Goal: Check status: Check status

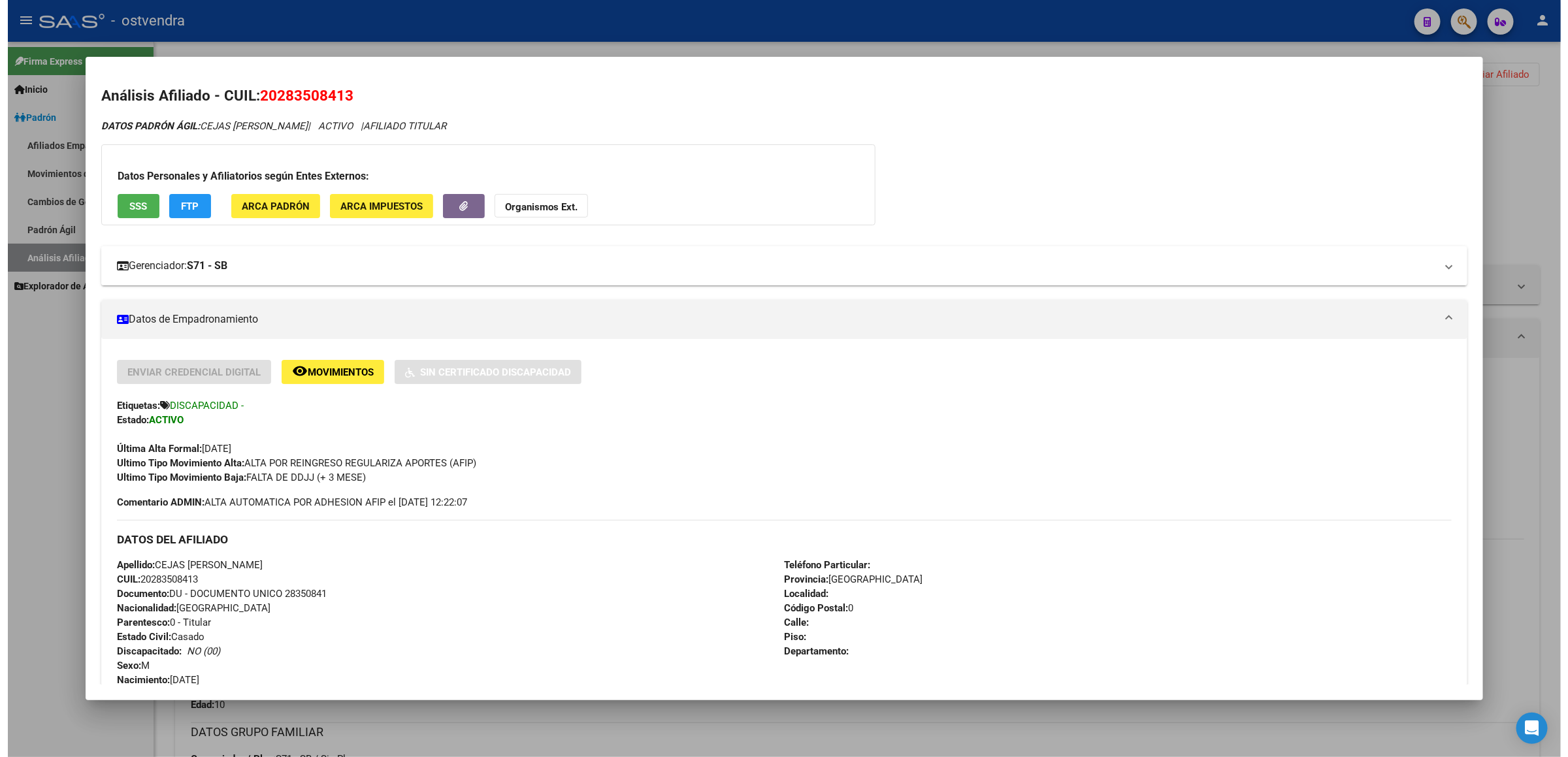
scroll to position [392, 0]
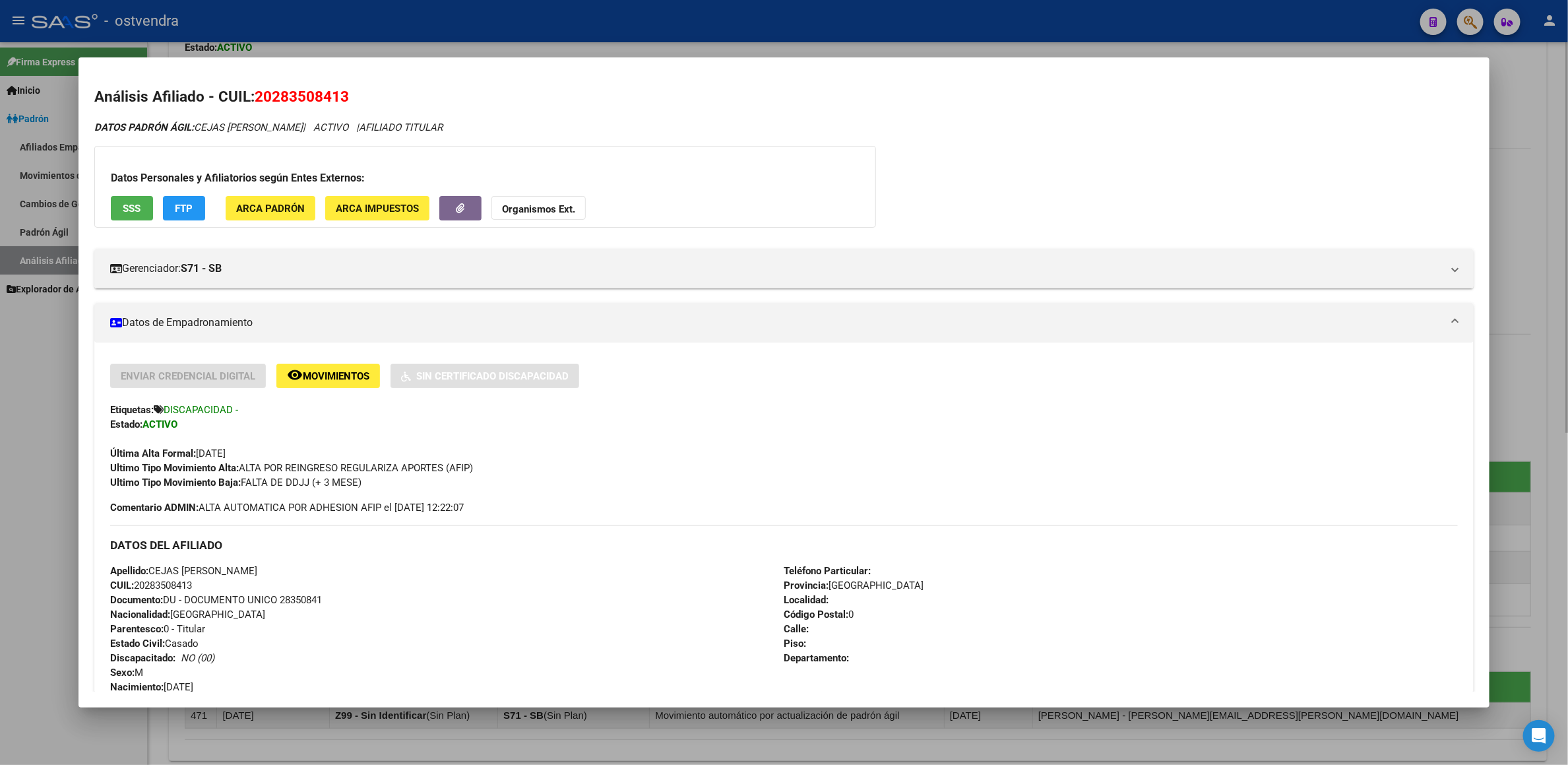
drag, startPoint x: 1522, startPoint y: 349, endPoint x: 1510, endPoint y: 351, distance: 12.2
click at [1518, 351] on div at bounding box center [784, 382] width 1568 height 765
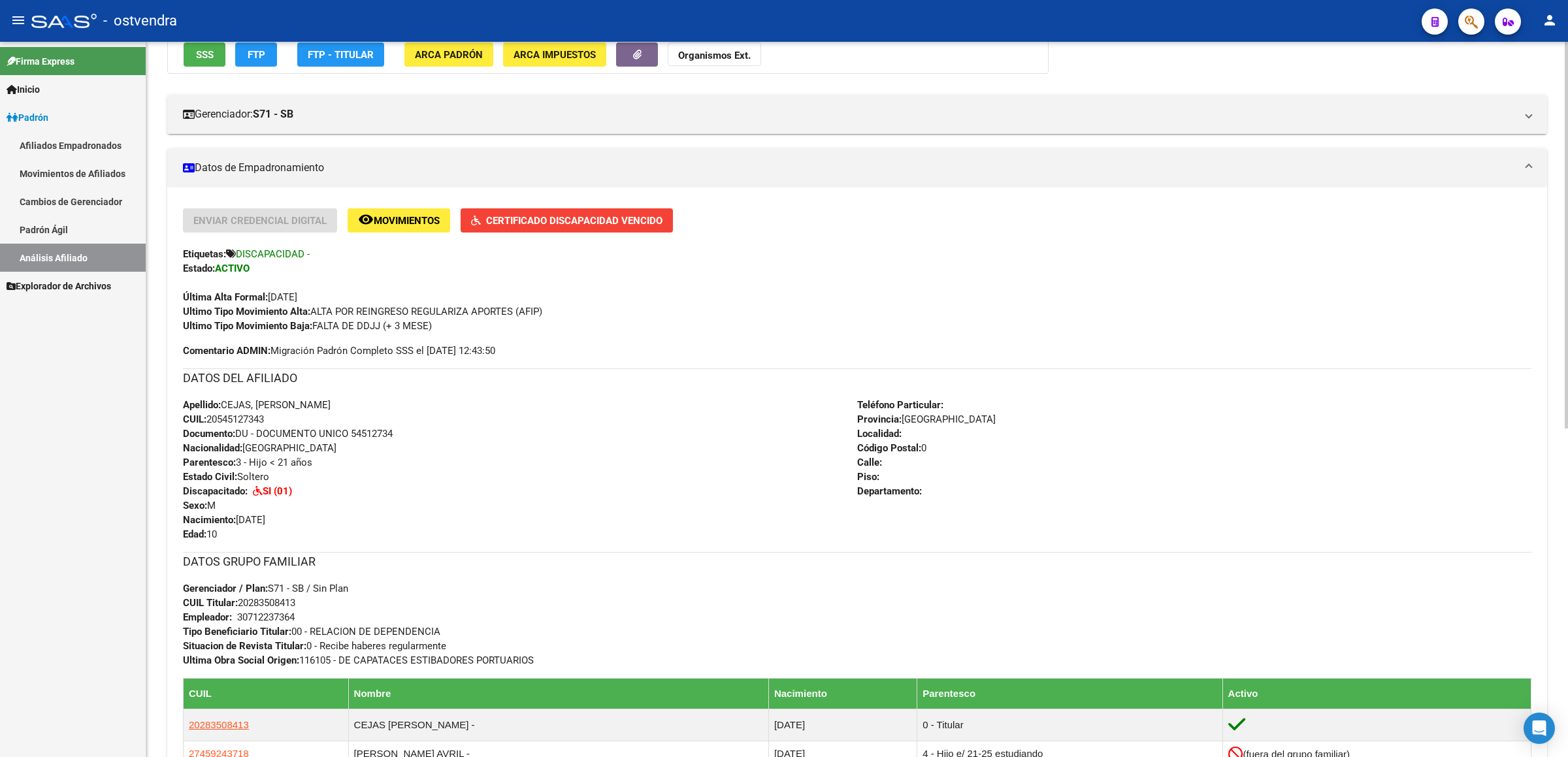
scroll to position [0, 0]
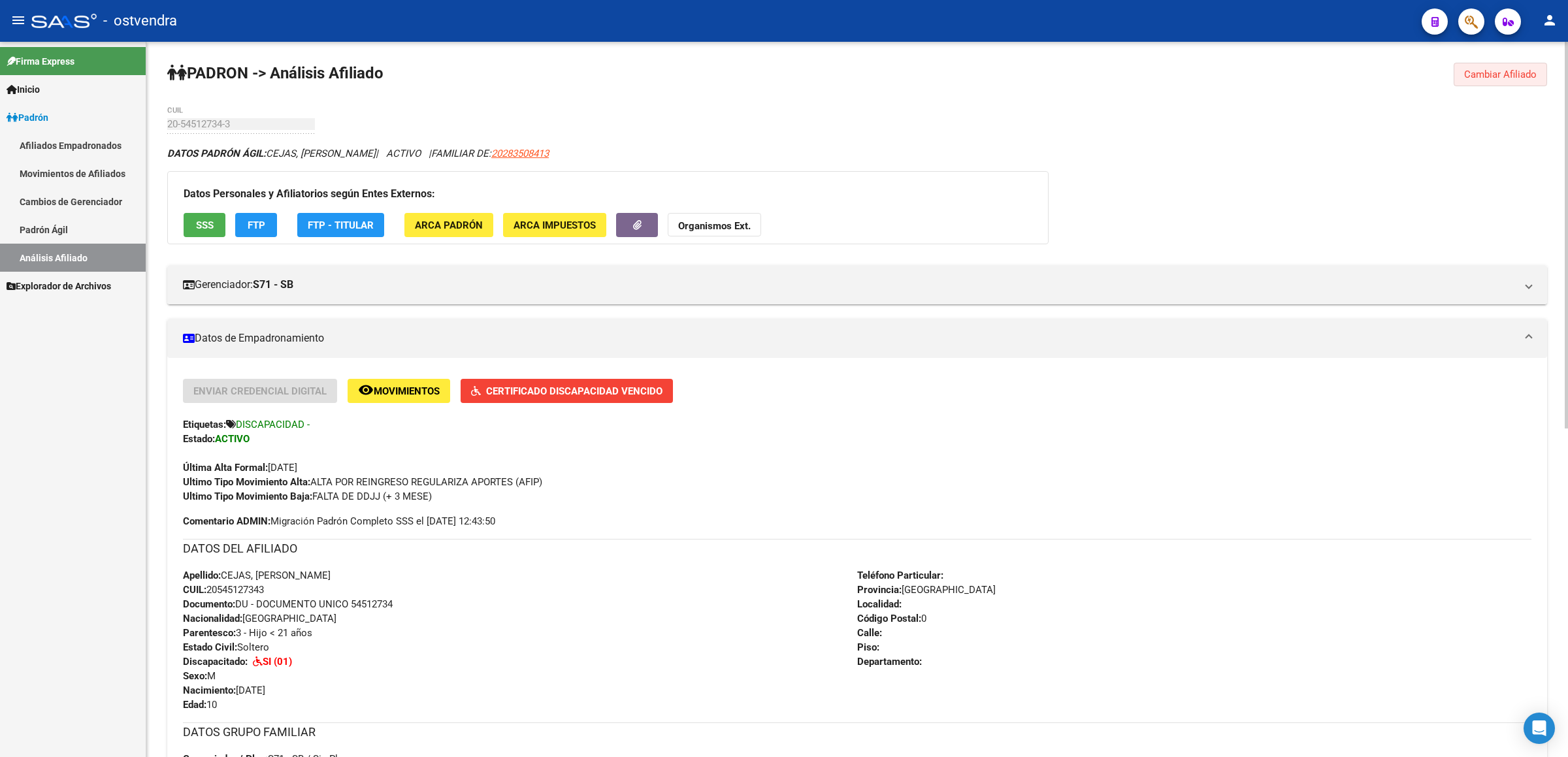
click at [1474, 85] on button "Cambiar Afiliado" at bounding box center [1500, 74] width 93 height 24
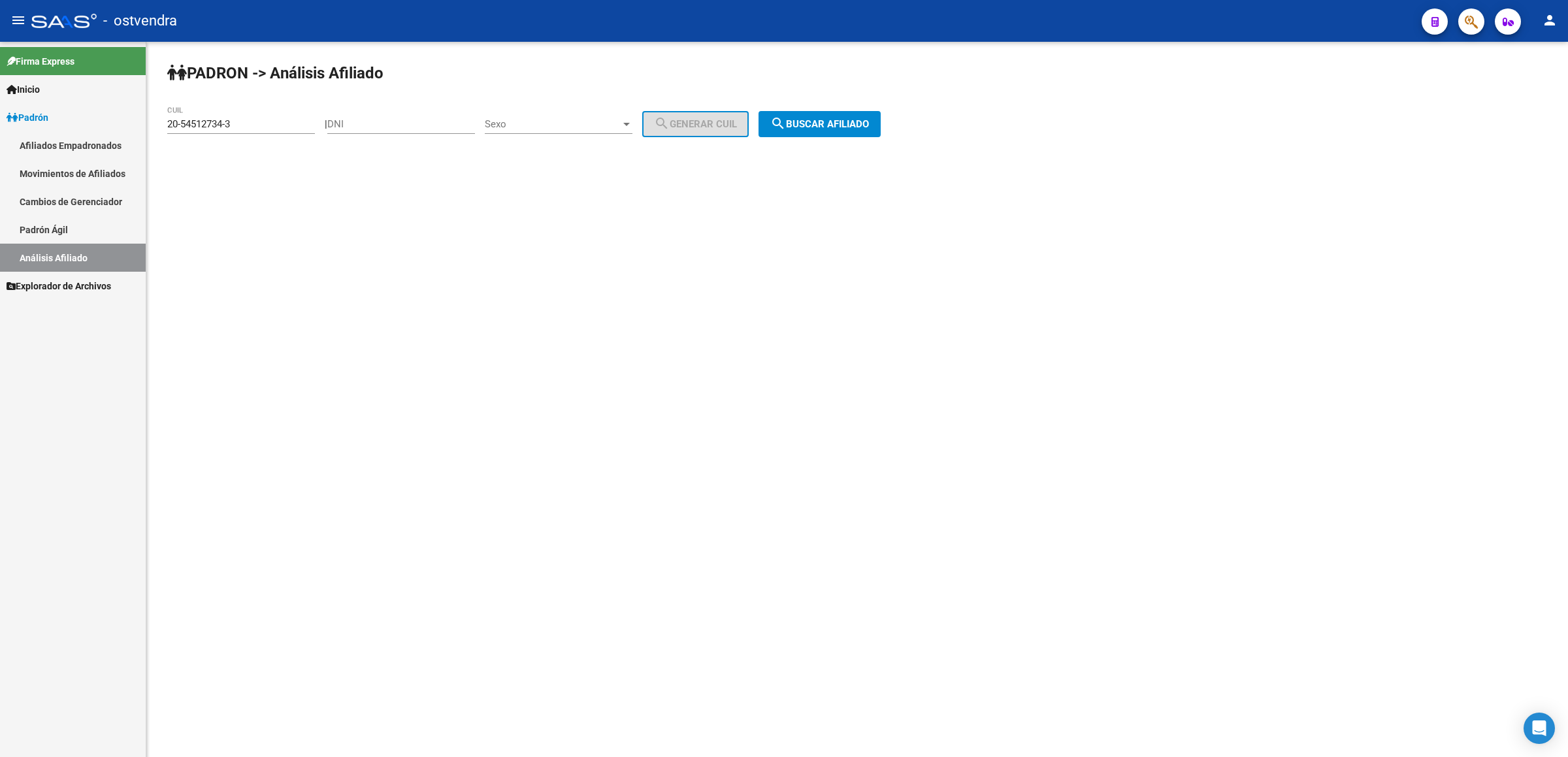
click at [249, 112] on div "20-54512734-3 CUIL" at bounding box center [241, 119] width 147 height 28
click at [240, 128] on input "20-54512734-3" at bounding box center [241, 124] width 147 height 11
drag, startPoint x: 240, startPoint y: 128, endPoint x: 0, endPoint y: 120, distance: 240.1
click at [0, 120] on mat-sidenav-container "Firma Express Inicio Instructivos Contacto OS Padrón Afiliados Empadronados Mov…" at bounding box center [784, 399] width 1568 height 714
paste input "36296983"
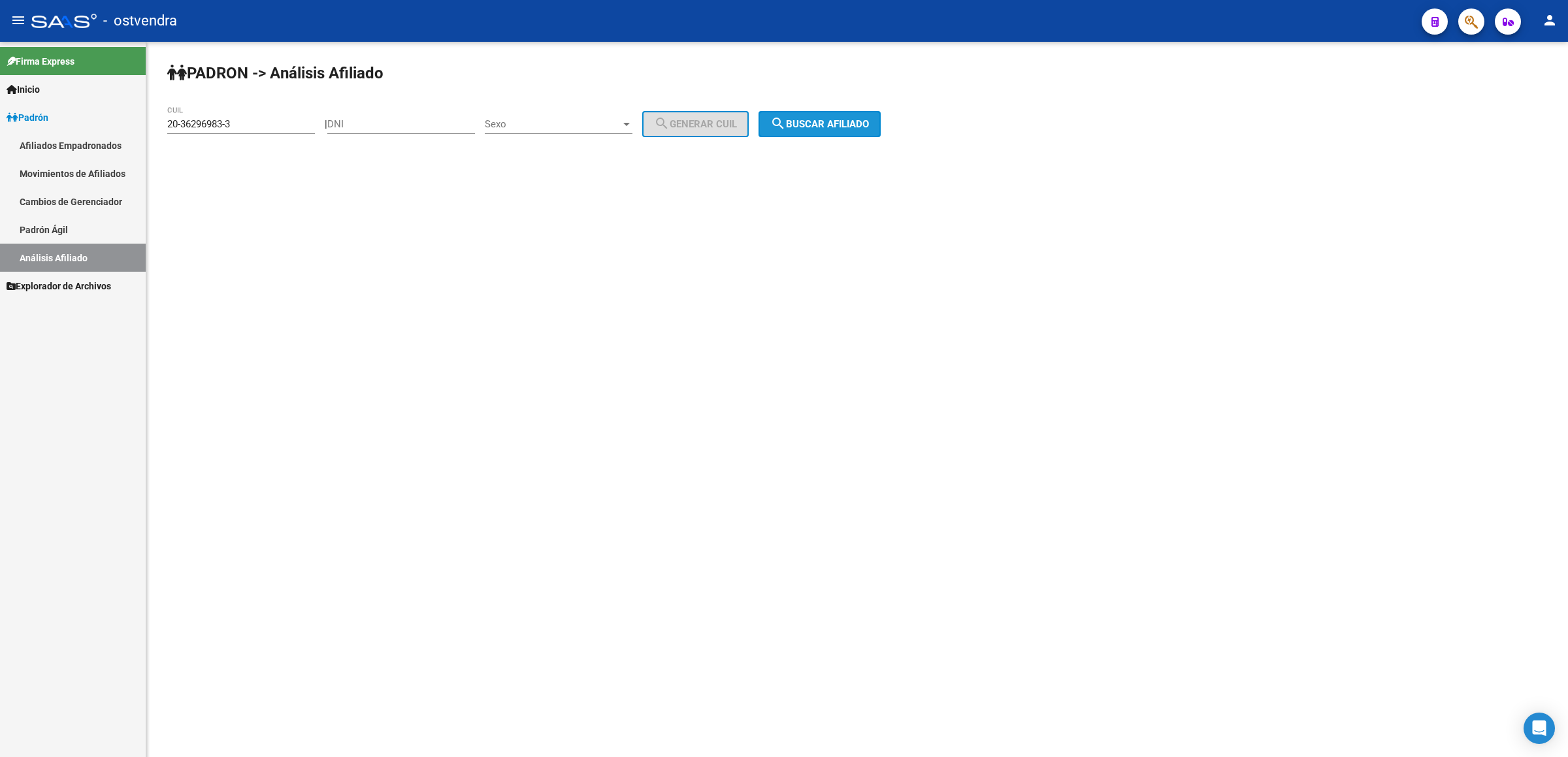
click at [849, 128] on span "search Buscar afiliado" at bounding box center [820, 124] width 99 height 11
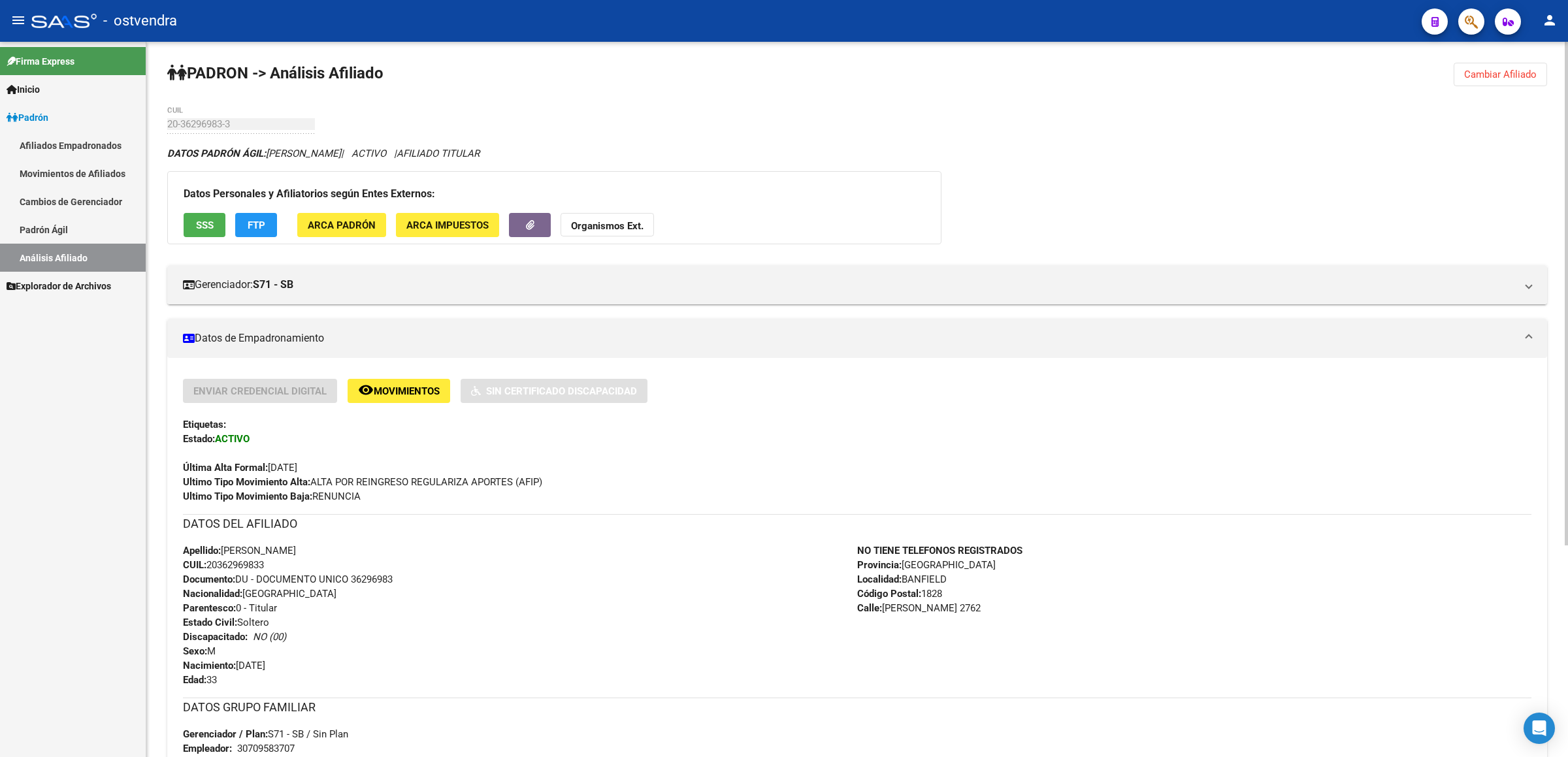
click at [1485, 67] on button "Cambiar Afiliado" at bounding box center [1500, 74] width 93 height 24
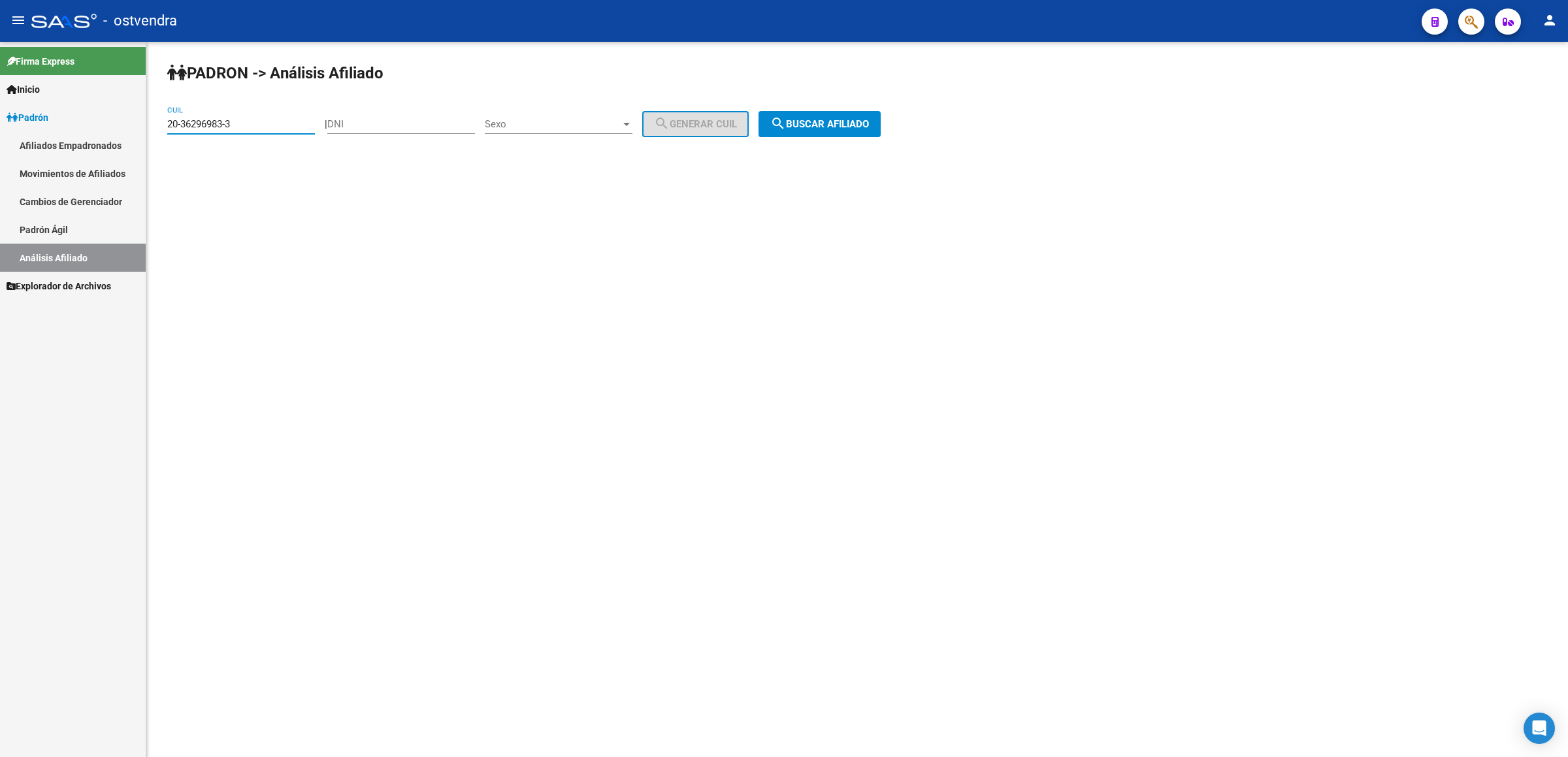
drag, startPoint x: 245, startPoint y: 128, endPoint x: 0, endPoint y: 114, distance: 245.4
click at [0, 114] on mat-sidenav-container "Firma Express Inicio Instructivos Contacto OS Padrón Afiliados Empadronados Mov…" at bounding box center [784, 399] width 1568 height 714
paste input "7-40292048-9"
drag, startPoint x: 849, startPoint y: 133, endPoint x: 833, endPoint y: 132, distance: 16.0
click at [846, 132] on button "search Buscar afiliado" at bounding box center [819, 124] width 122 height 26
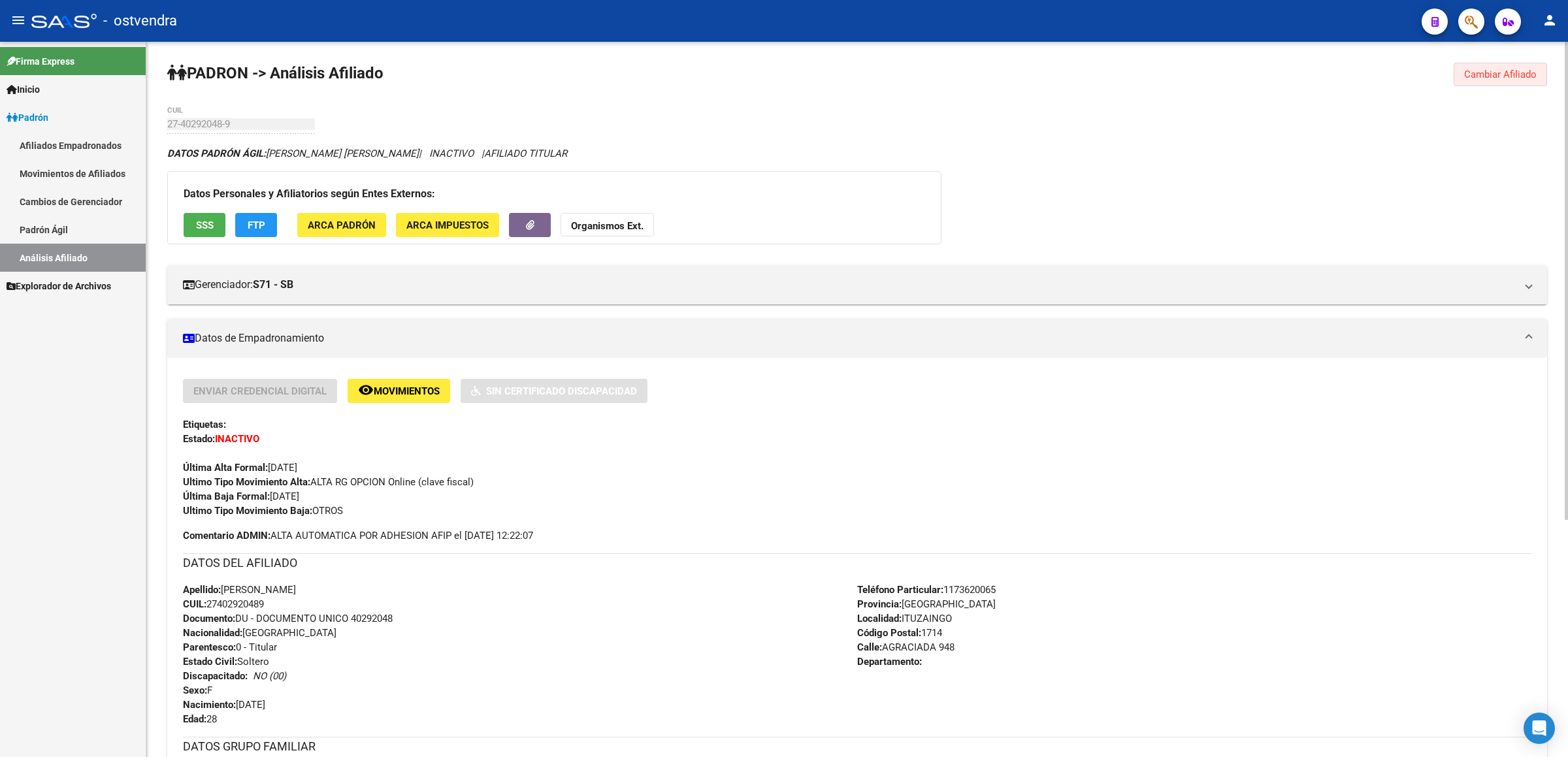
click at [1492, 78] on span "Cambiar Afiliado" at bounding box center [1500, 74] width 72 height 11
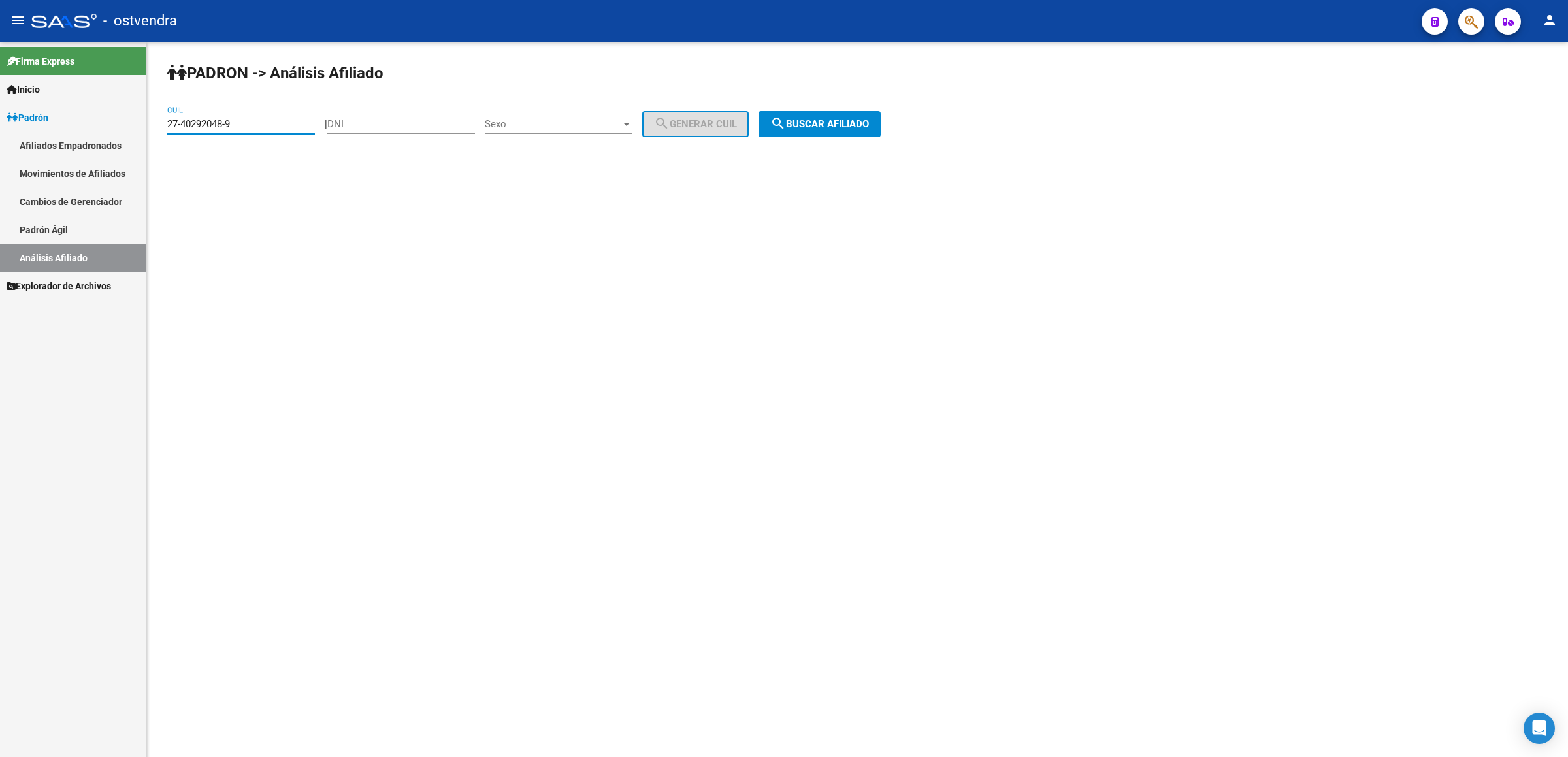
click at [275, 121] on input "27-40292048-9" at bounding box center [241, 124] width 147 height 11
drag, startPoint x: 265, startPoint y: 121, endPoint x: 0, endPoint y: 114, distance: 265.1
click at [0, 114] on mat-sidenav-container "Firma Express Inicio Instructivos Contacto OS Padrón Afiliados Empadronados Mov…" at bounding box center [784, 399] width 1568 height 714
paste input "47-16"
type input "47-16"
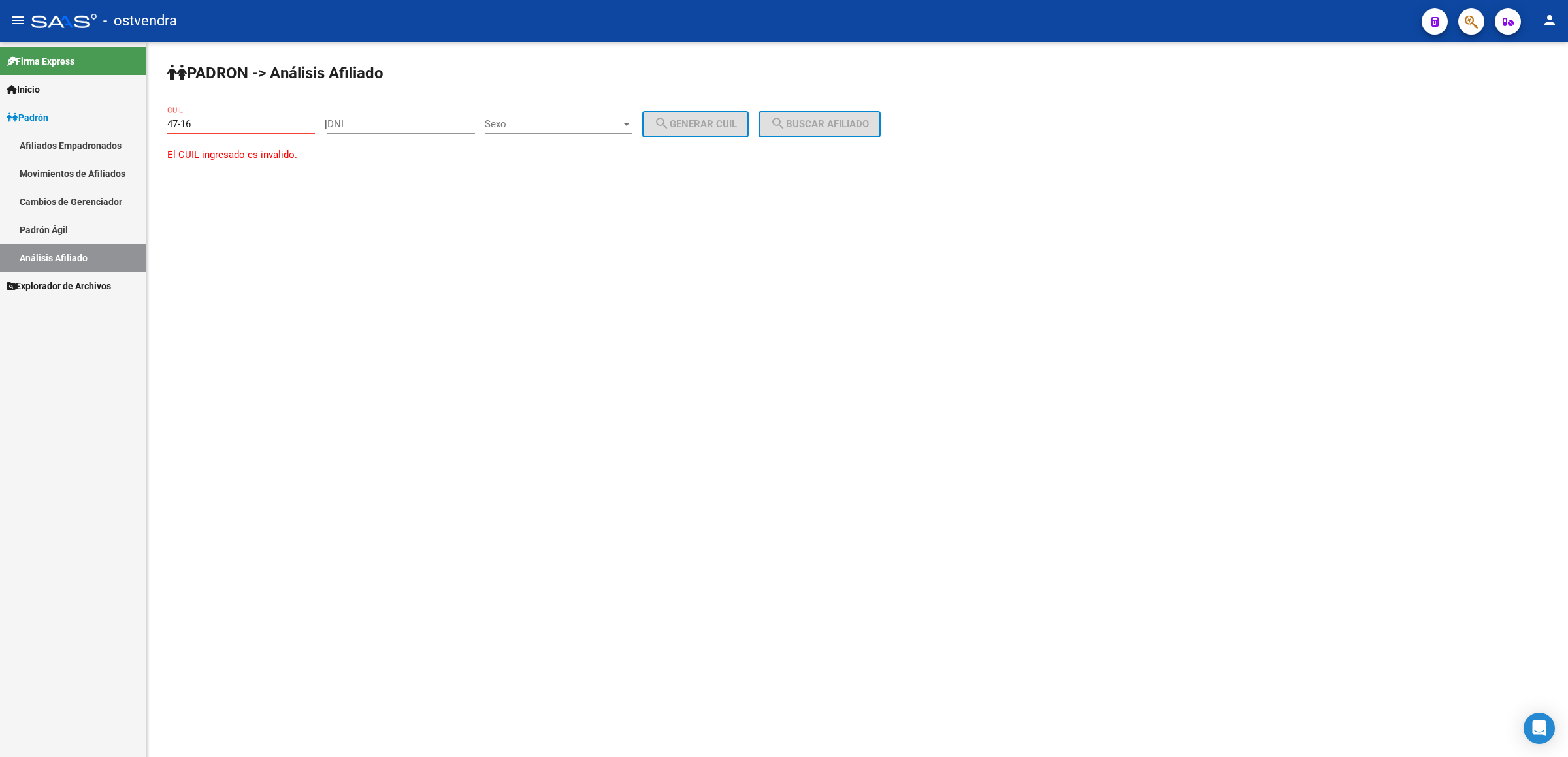
drag, startPoint x: 217, startPoint y: 121, endPoint x: 40, endPoint y: 112, distance: 177.2
click at [40, 112] on mat-sidenav-container "Firma Express Inicio Instructivos Contacto OS Padrón Afiliados Empadronados Mov…" at bounding box center [784, 399] width 1568 height 714
click at [233, 115] on div "47-16 CUIL" at bounding box center [241, 119] width 147 height 28
drag, startPoint x: 200, startPoint y: 124, endPoint x: 104, endPoint y: 103, distance: 98.3
click at [104, 103] on mat-sidenav-container "Firma Express Inicio Instructivos Contacto OS Padrón Afiliados Empadronados Mov…" at bounding box center [784, 399] width 1568 height 714
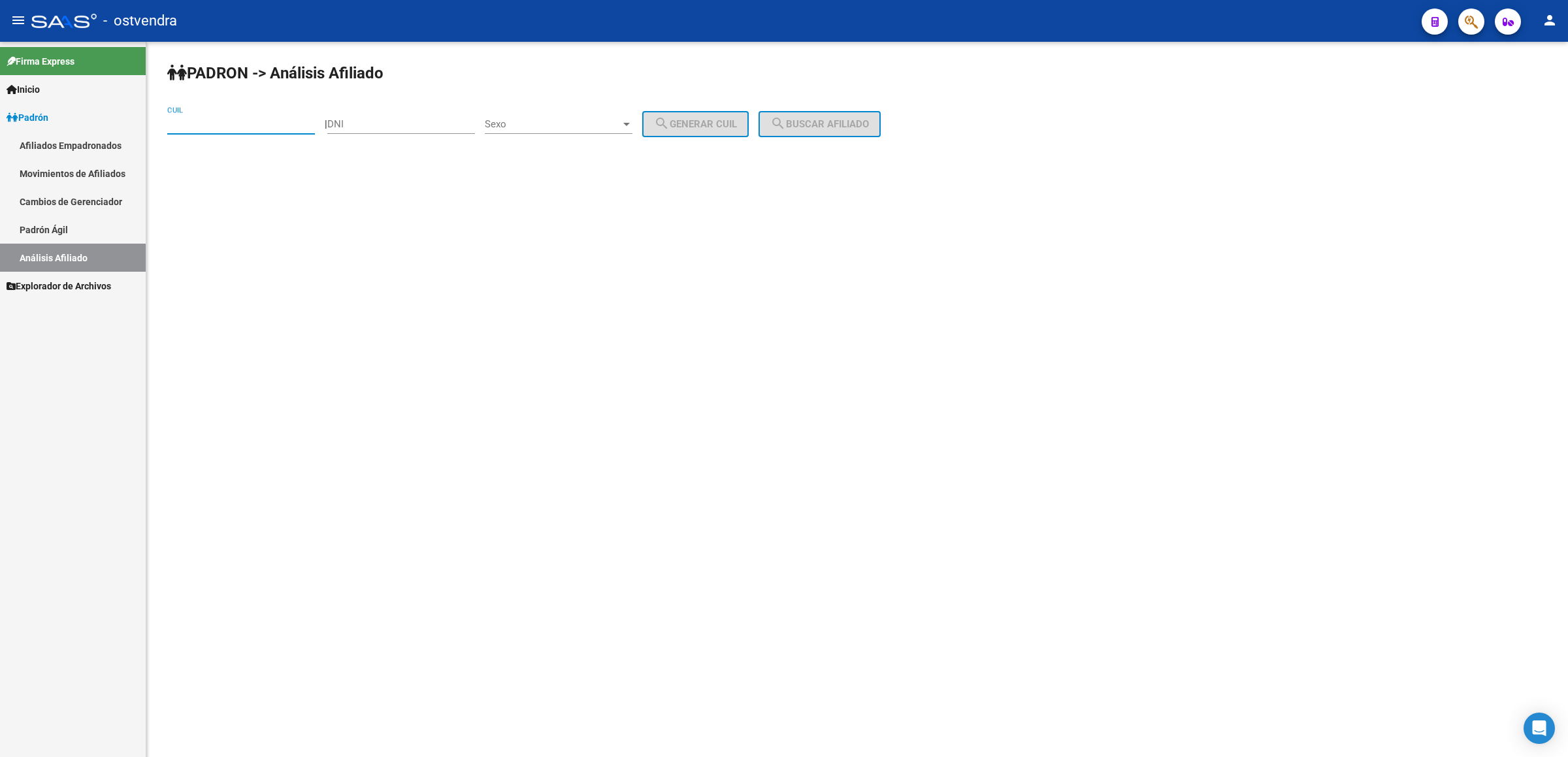
paste input "27-40292048-9"
type input "27-40292048-9"
click at [841, 122] on span "search Buscar afiliado" at bounding box center [820, 124] width 99 height 11
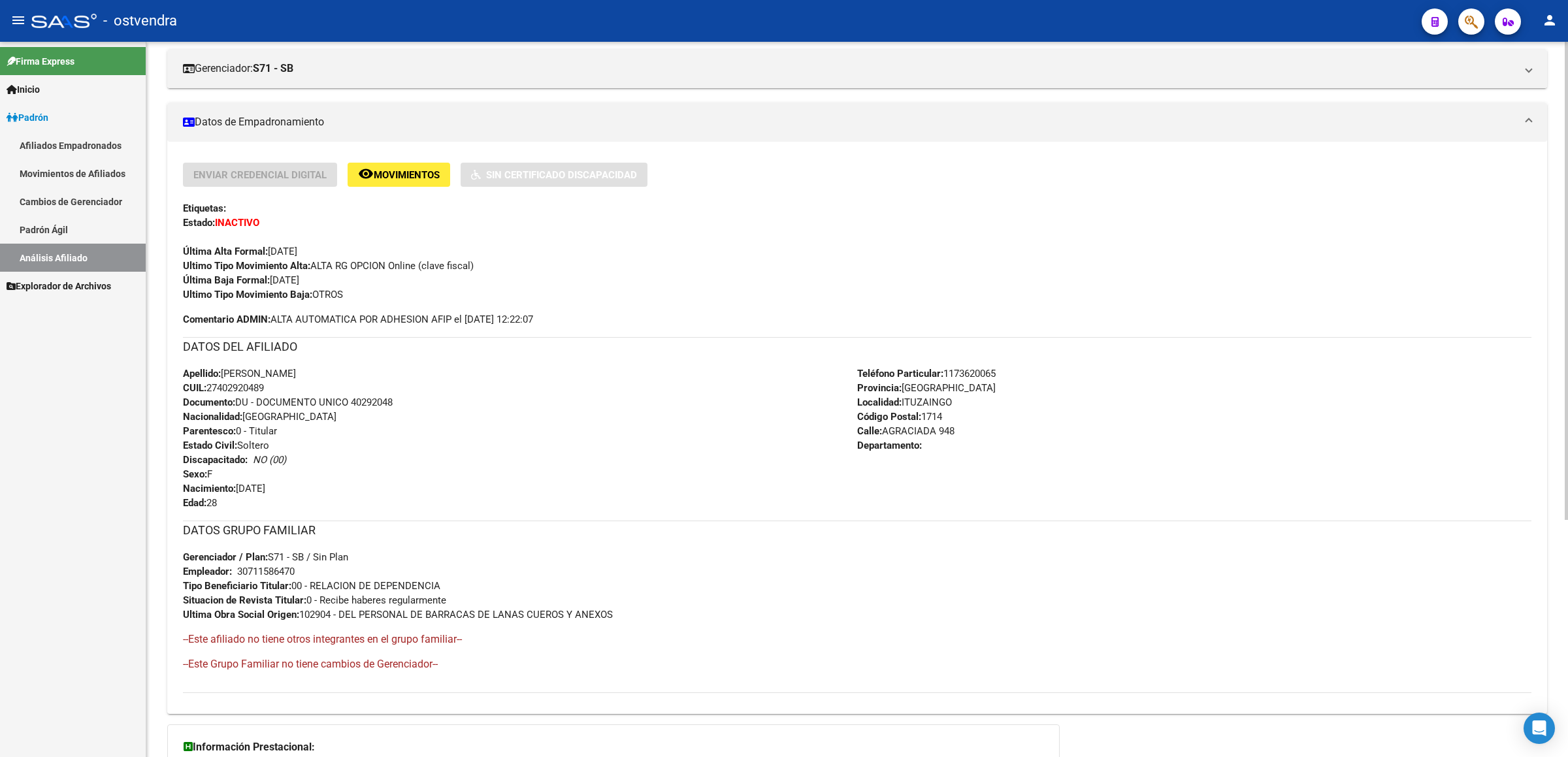
scroll to position [159, 0]
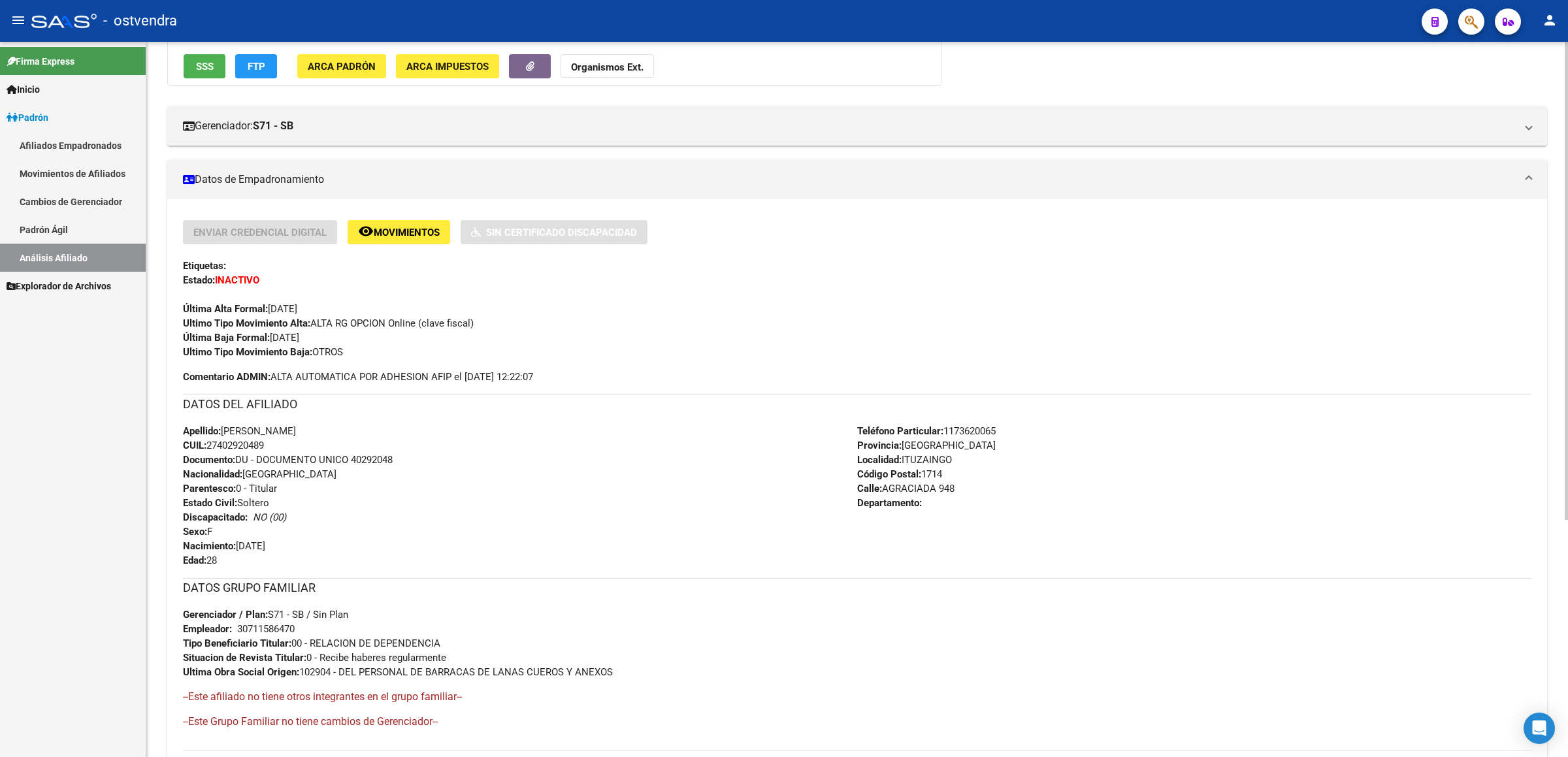
click at [609, 516] on div "Apellido: [PERSON_NAME]: 27402920489 Documento: DU - DOCUMENTO UNICO 40292048 N…" at bounding box center [520, 495] width 674 height 144
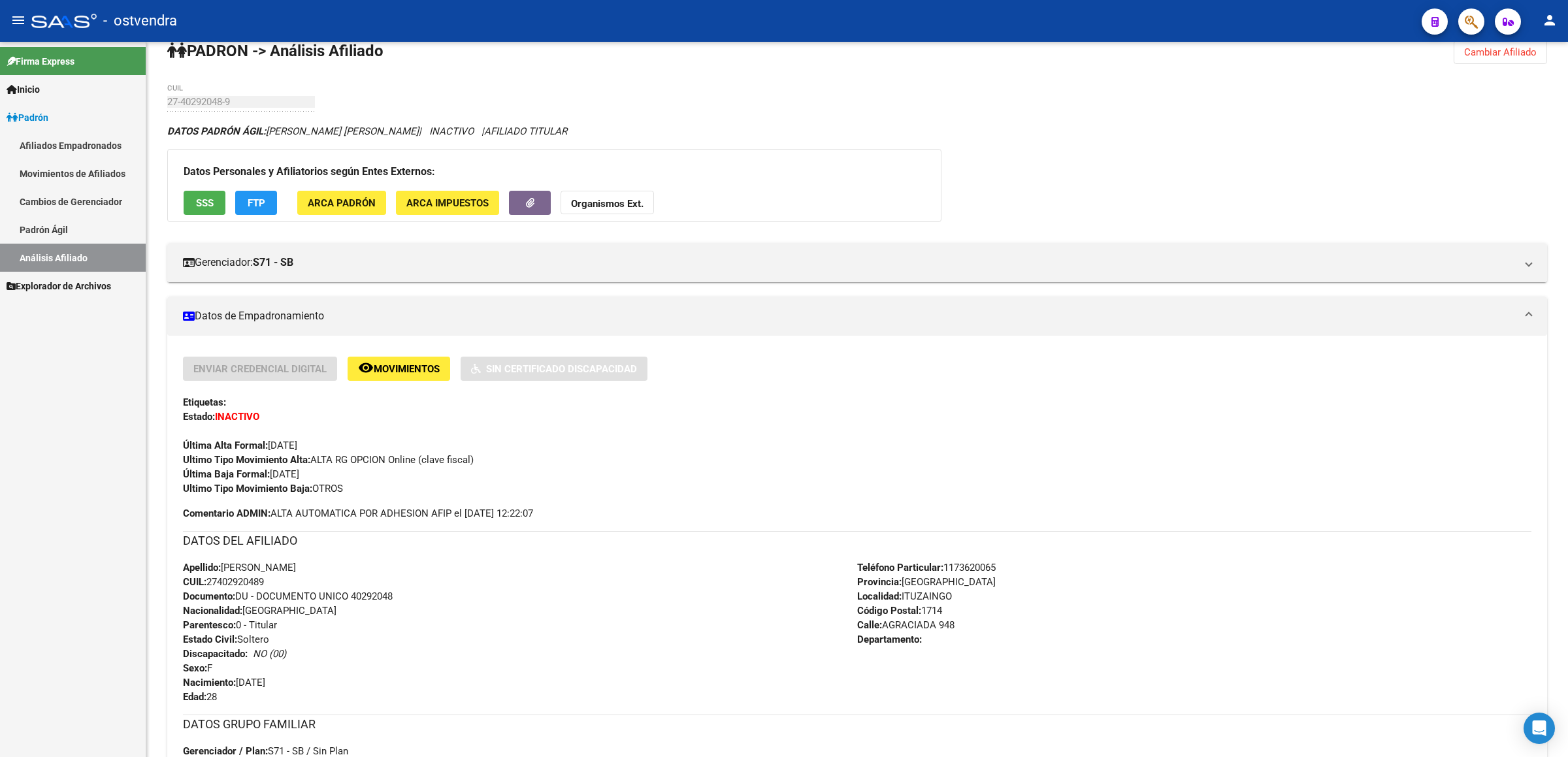
scroll to position [0, 0]
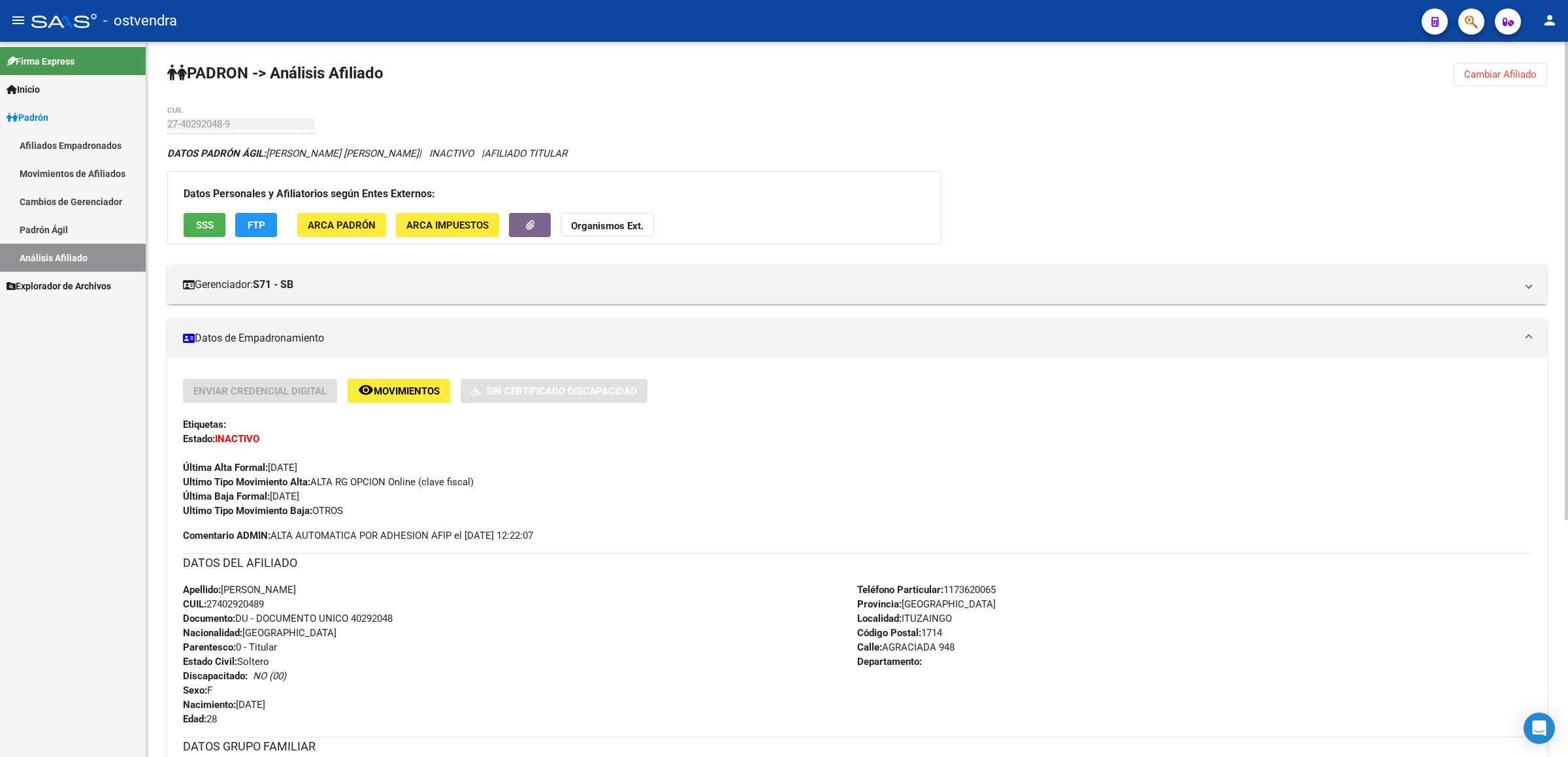
click at [802, 643] on div "Apellido: [PERSON_NAME]: 27402920489 Documento: DU - DOCUMENTO UNICO 40292048 N…" at bounding box center [520, 654] width 674 height 144
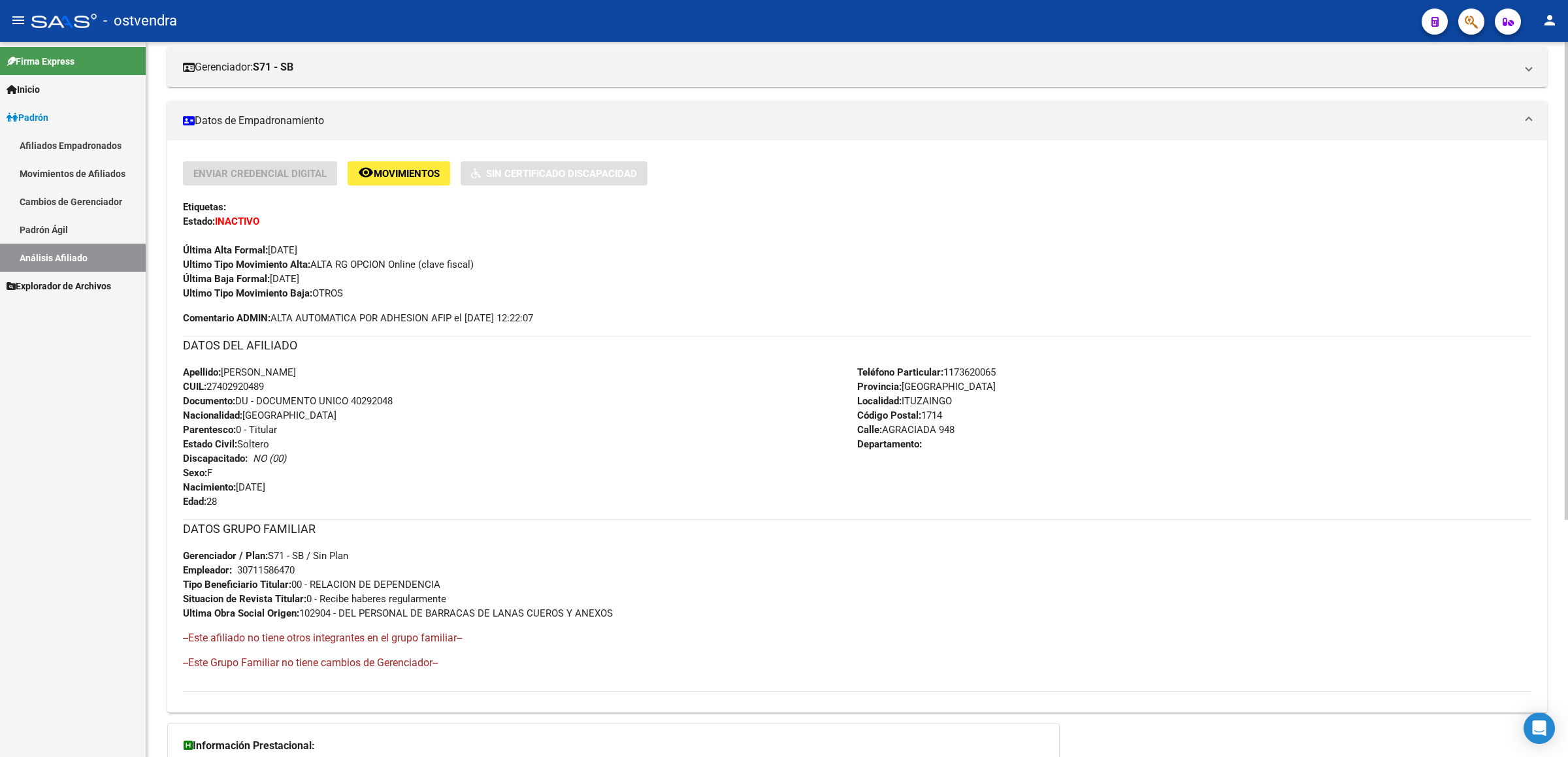
scroll to position [61, 0]
